Goal: Transaction & Acquisition: Register for event/course

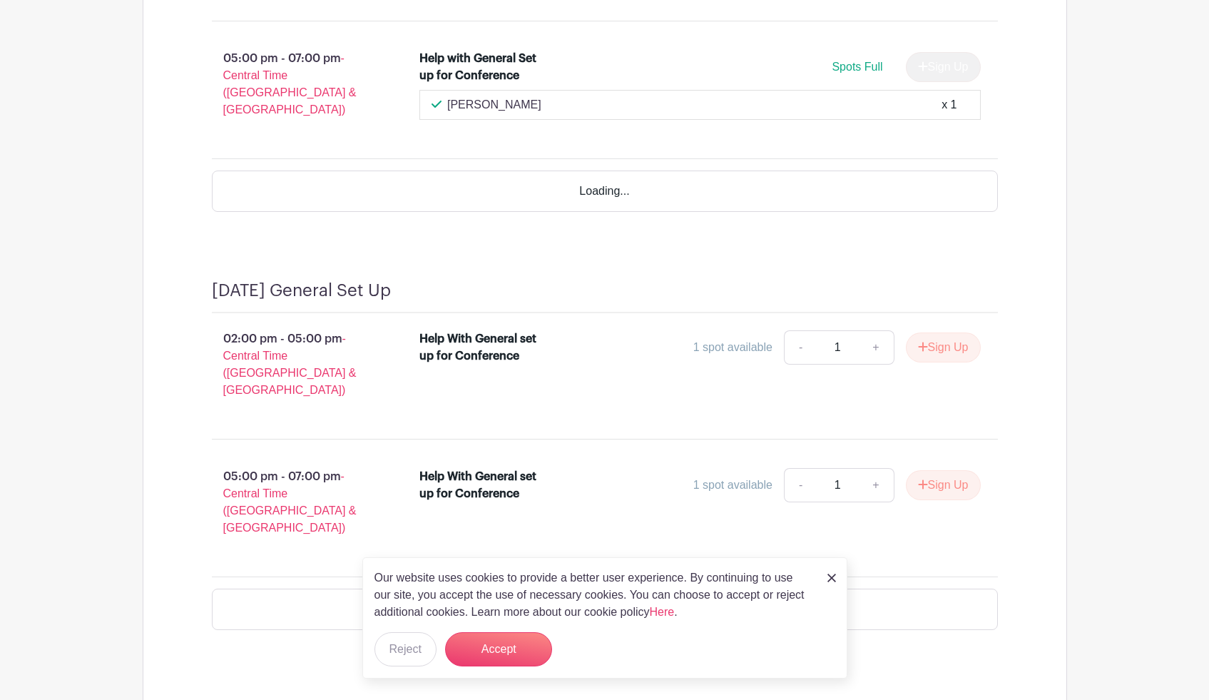
scroll to position [945, 0]
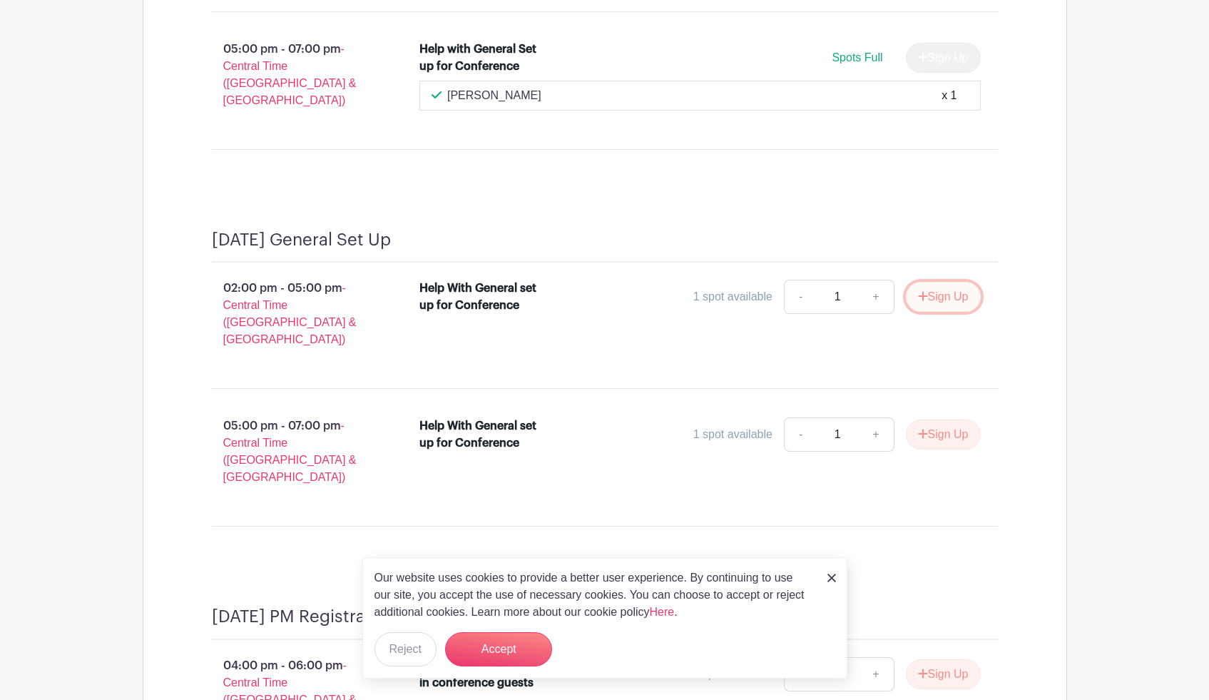
click at [929, 282] on button "Sign Up" at bounding box center [943, 297] width 75 height 30
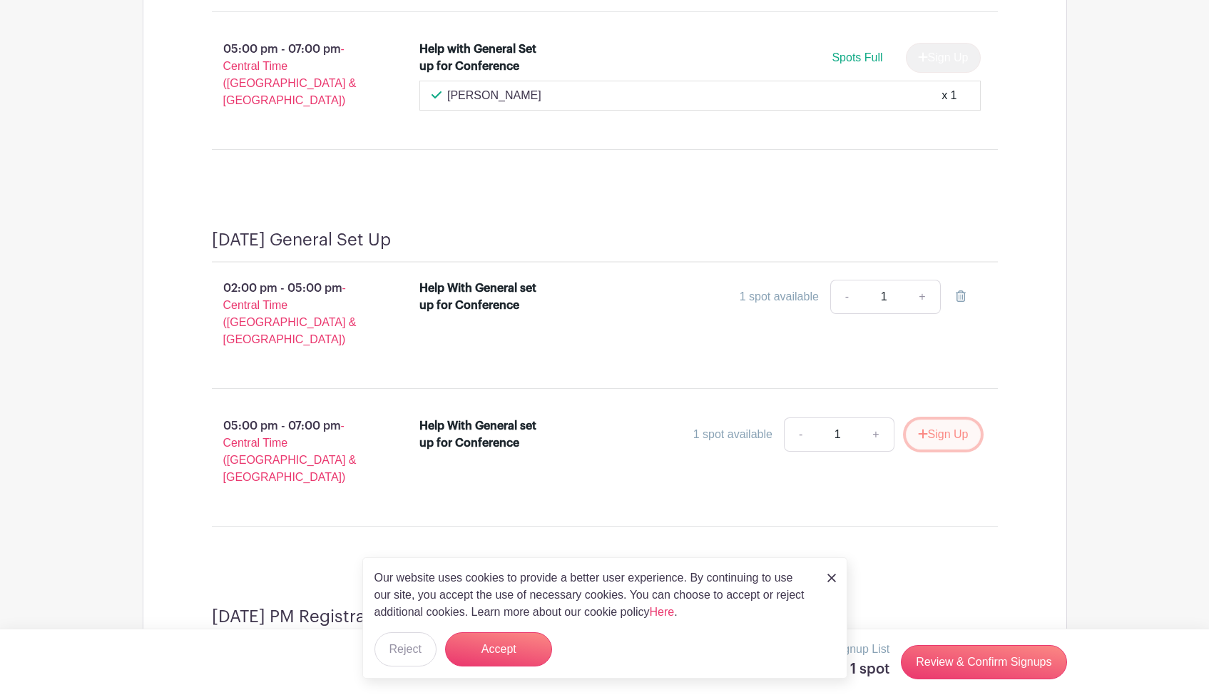
click at [945, 419] on button "Sign Up" at bounding box center [943, 434] width 75 height 30
click at [831, 582] on img at bounding box center [831, 578] width 9 height 9
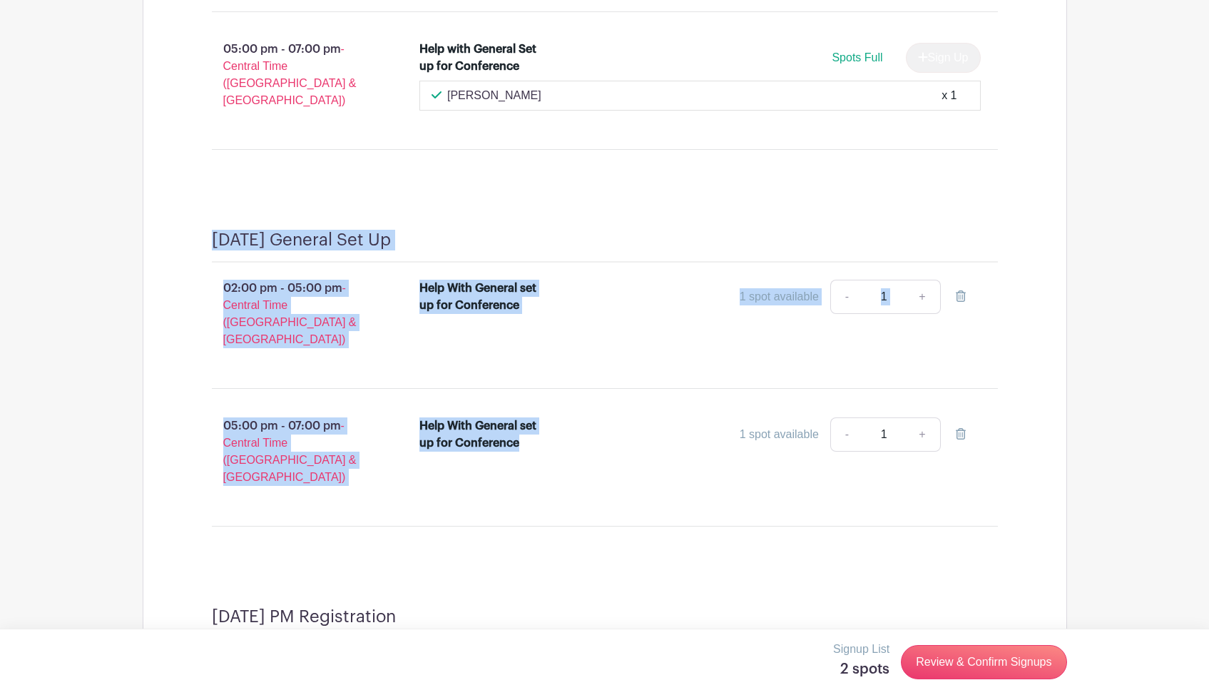
drag, startPoint x: 541, startPoint y: 413, endPoint x: 204, endPoint y: 217, distance: 389.7
click at [204, 217] on div "[DATE] General Set Up 02:00 pm - 05:00 pm - Central Time ([GEOGRAPHIC_DATA] & […" at bounding box center [605, 383] width 855 height 377
copy div "[DATE] General Set Up 02:00 pm - 05:00 pm - Central Time ([GEOGRAPHIC_DATA] & […"
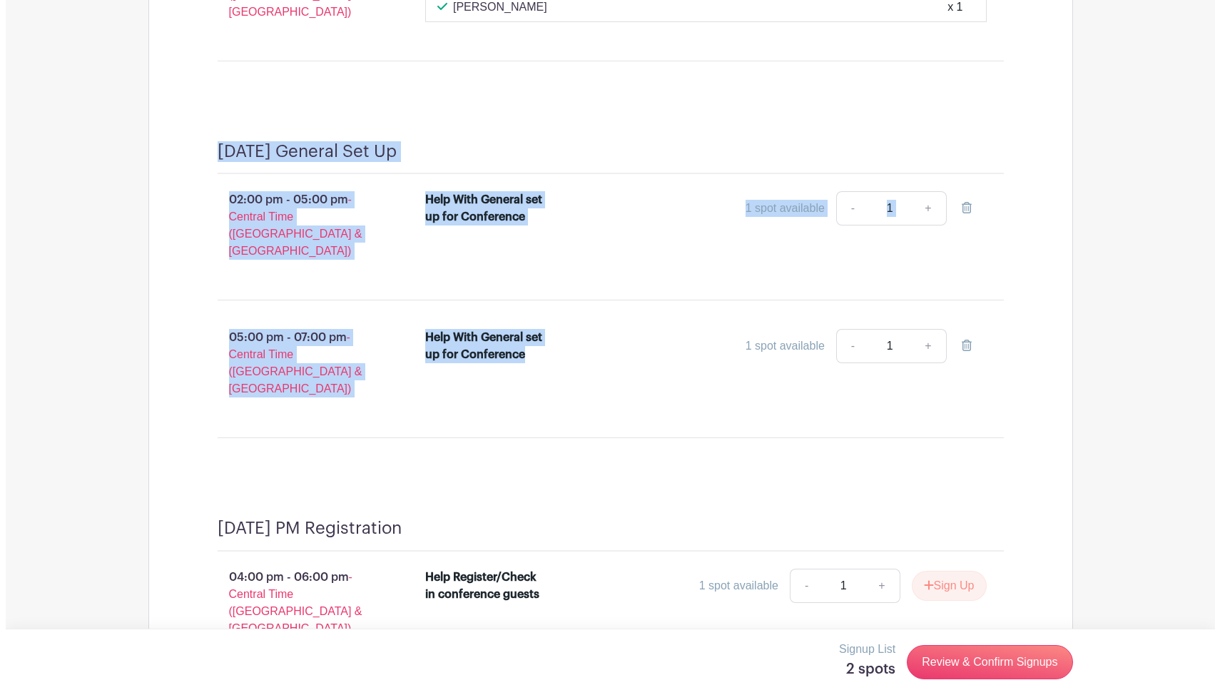
scroll to position [1052, 0]
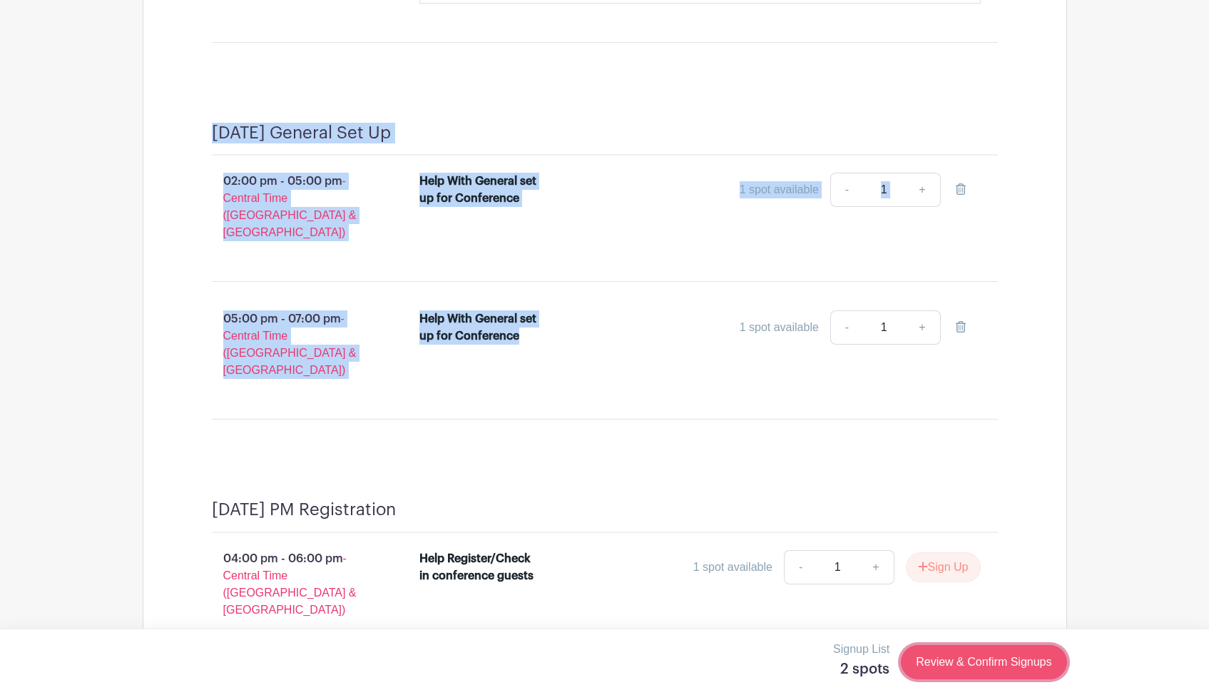
click at [939, 676] on link "Review & Confirm Signups" at bounding box center [983, 662] width 165 height 34
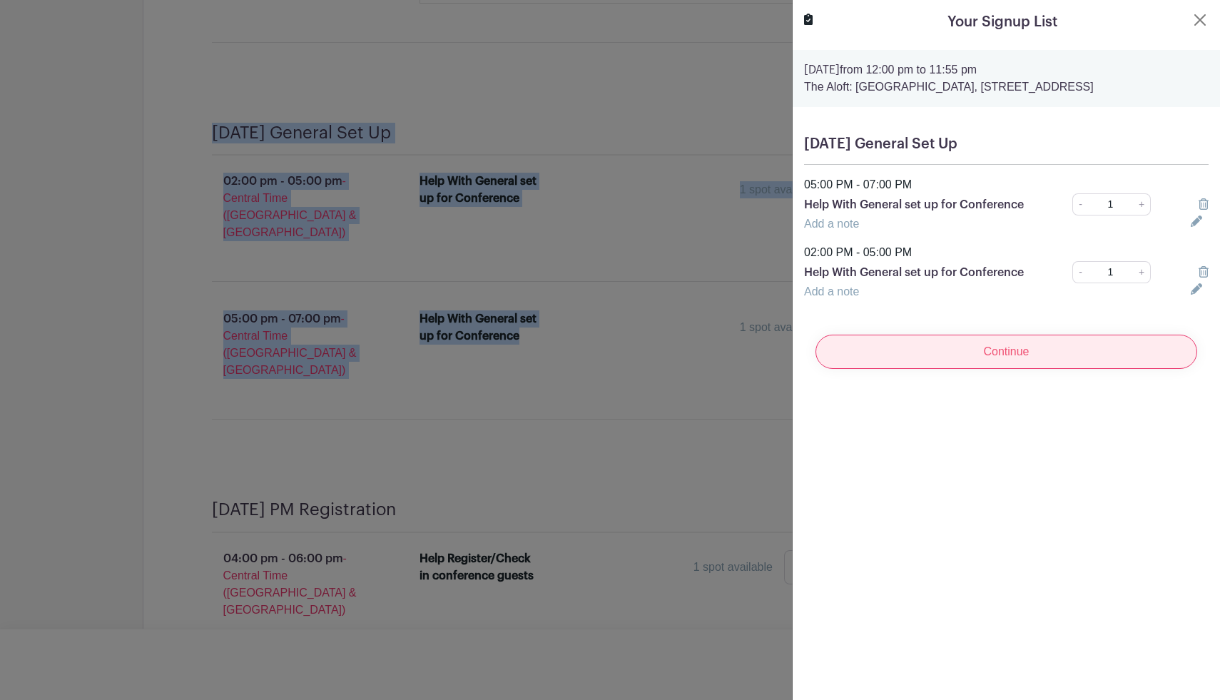
click at [1041, 361] on input "Continue" at bounding box center [1006, 352] width 382 height 34
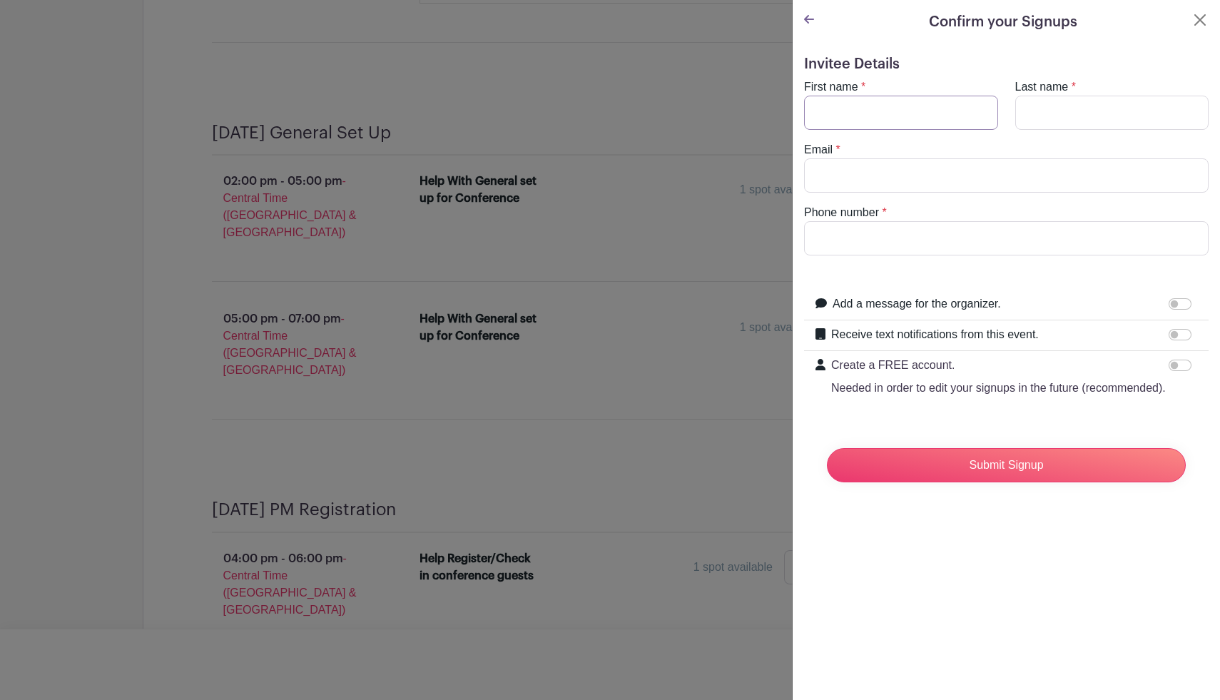
click at [906, 115] on input "First name" at bounding box center [901, 113] width 194 height 34
type input "[PERSON_NAME]"
type input "4698705232"
click at [956, 180] on input "Email" at bounding box center [1006, 175] width 404 height 34
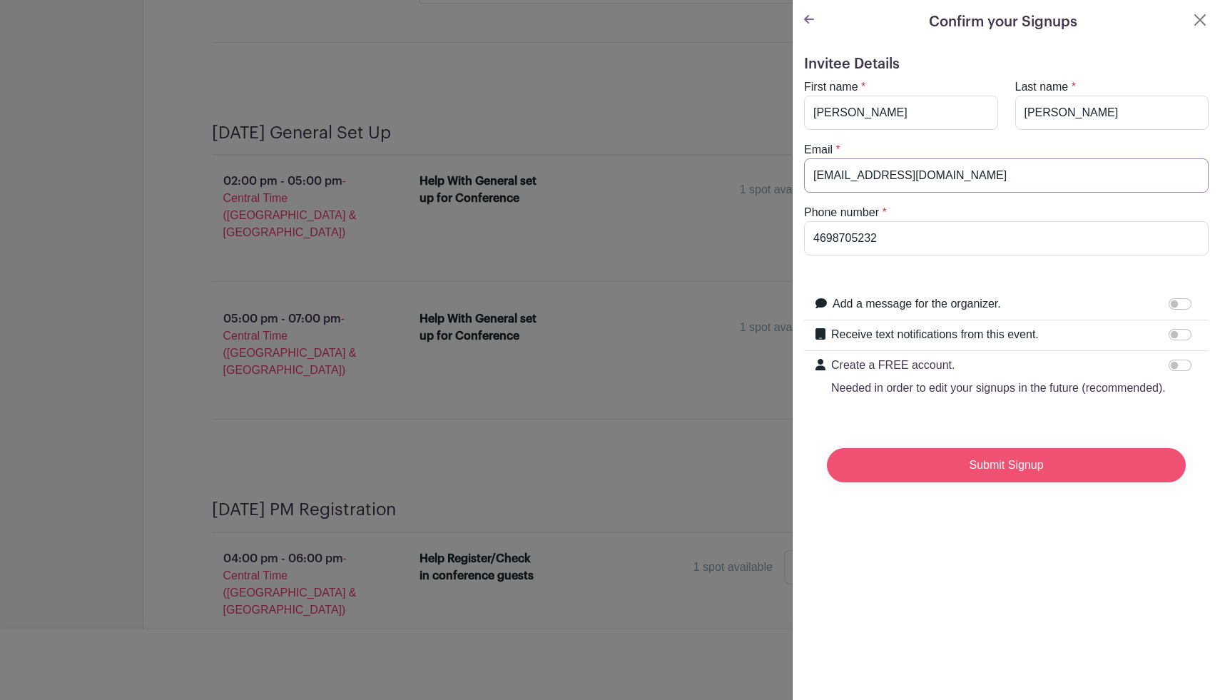
type input "[EMAIL_ADDRESS][DOMAIN_NAME]"
click at [998, 482] on input "Submit Signup" at bounding box center [1006, 465] width 359 height 34
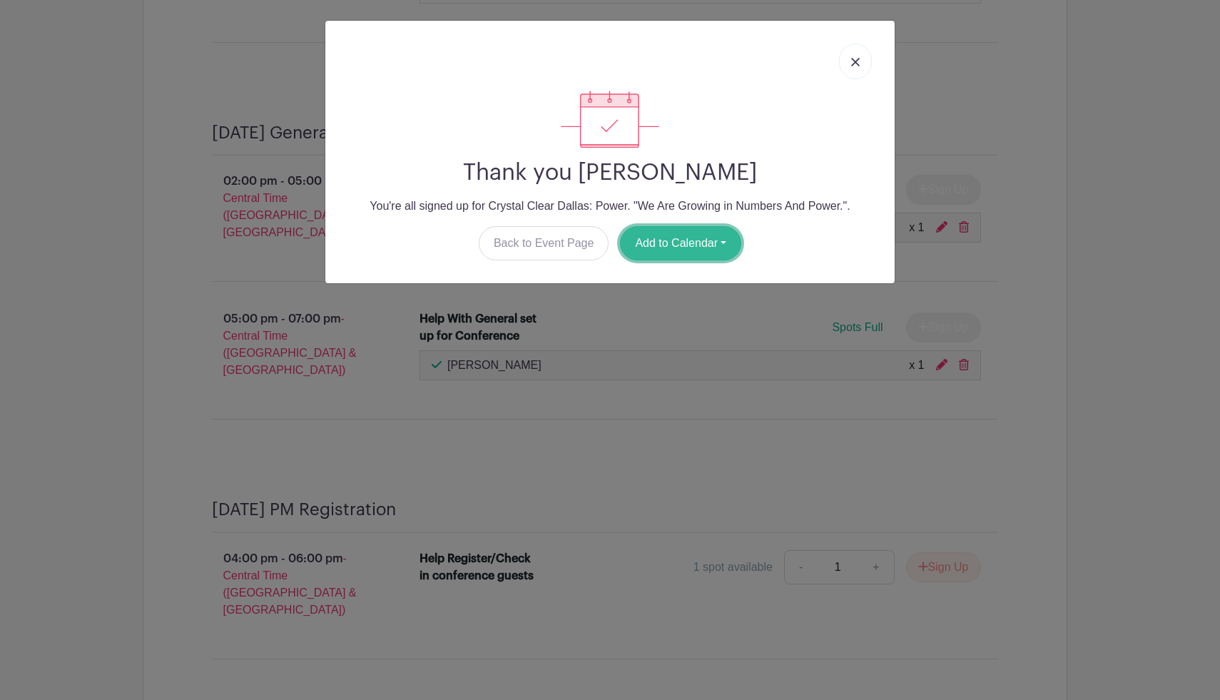
click at [733, 246] on button "Add to Calendar" at bounding box center [680, 243] width 121 height 34
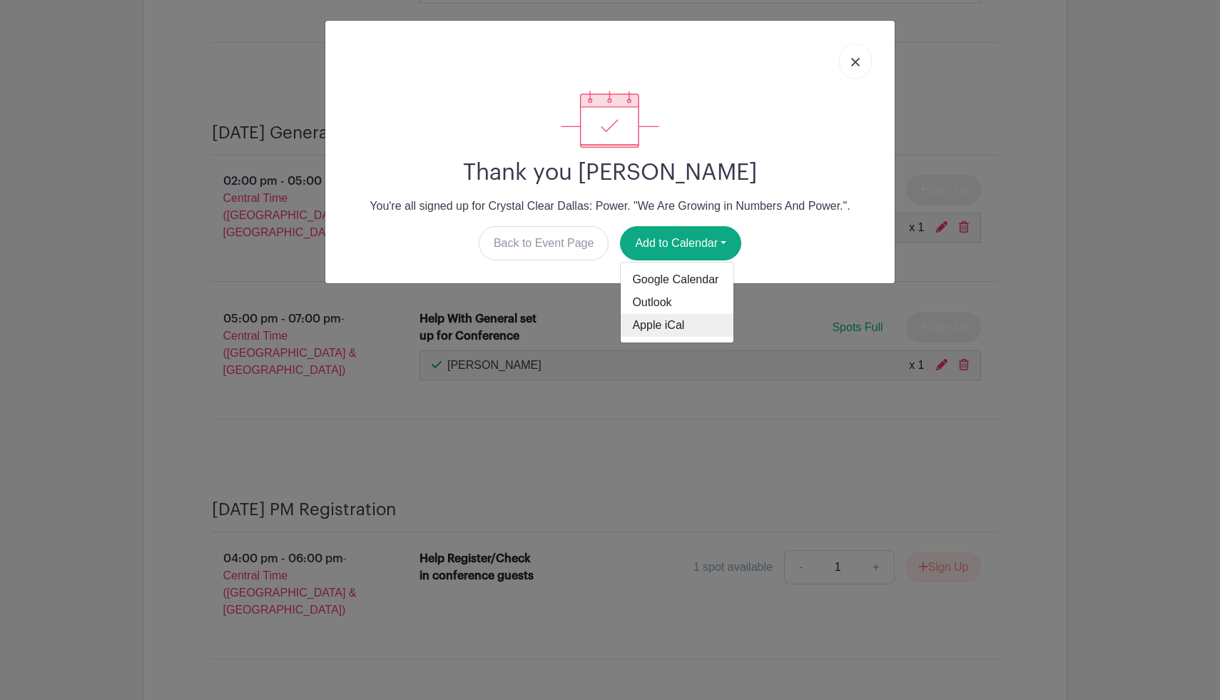
click at [687, 327] on link "Apple iCal" at bounding box center [677, 325] width 113 height 23
